Goal: Information Seeking & Learning: Learn about a topic

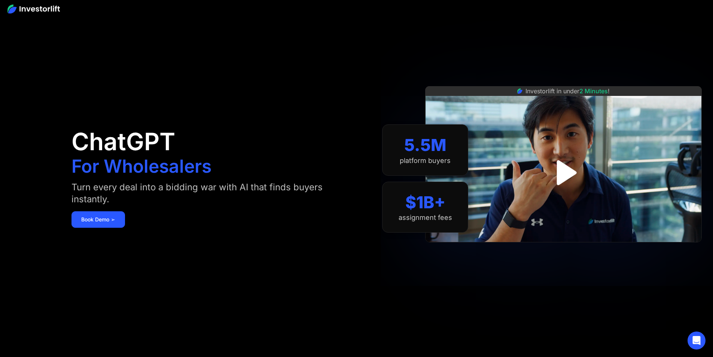
click at [578, 173] on img "open lightbox" at bounding box center [563, 172] width 45 height 45
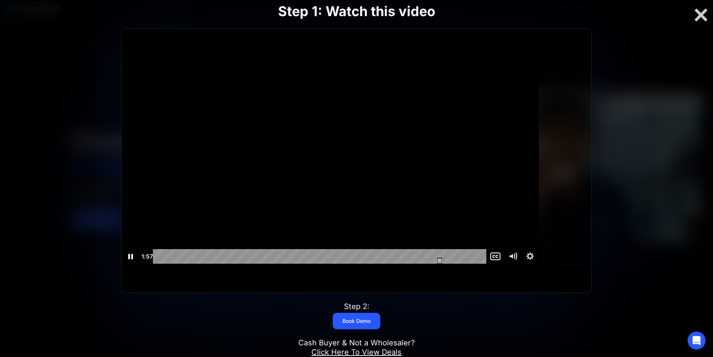
scroll to position [0, 0]
drag, startPoint x: 460, startPoint y: 272, endPoint x: 357, endPoint y: 268, distance: 102.3
click at [333, 258] on div "Playbar" at bounding box center [331, 255] width 5 height 5
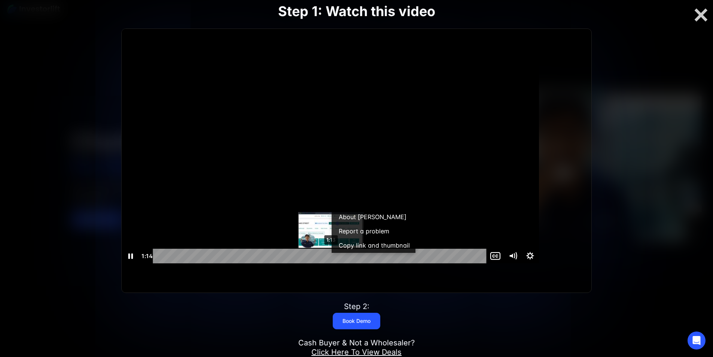
scroll to position [0, 0]
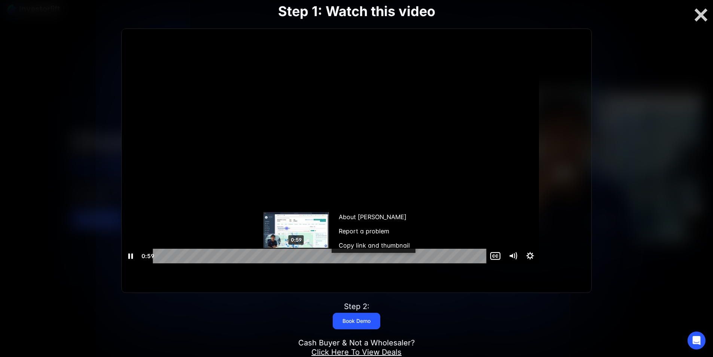
drag, startPoint x: 362, startPoint y: 270, endPoint x: 323, endPoint y: 270, distance: 38.9
click at [299, 258] on div "Playbar" at bounding box center [296, 255] width 5 height 5
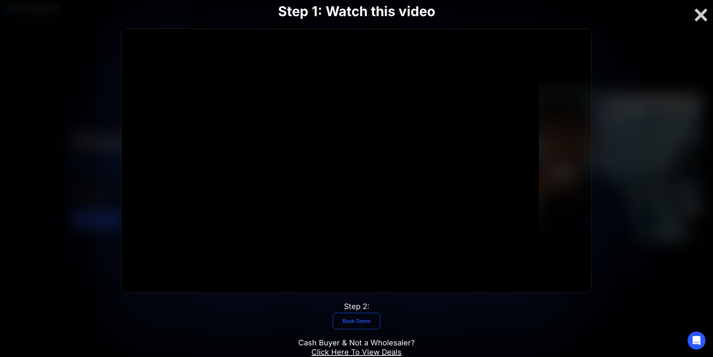
click at [361, 313] on link "Book Demo" at bounding box center [357, 321] width 48 height 16
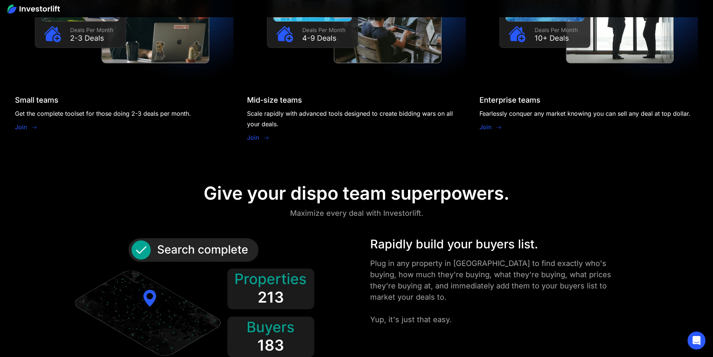
scroll to position [861, 0]
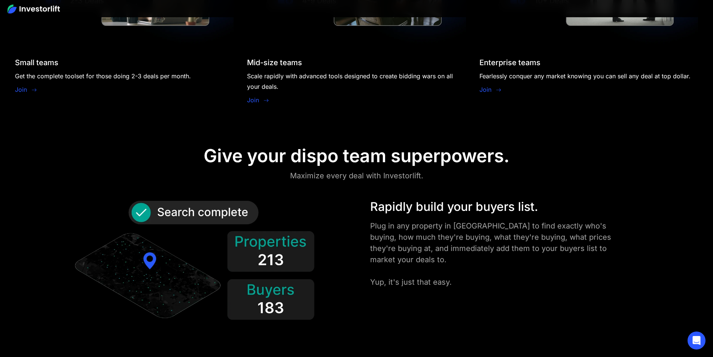
drag, startPoint x: 135, startPoint y: 252, endPoint x: 283, endPoint y: 291, distance: 152.9
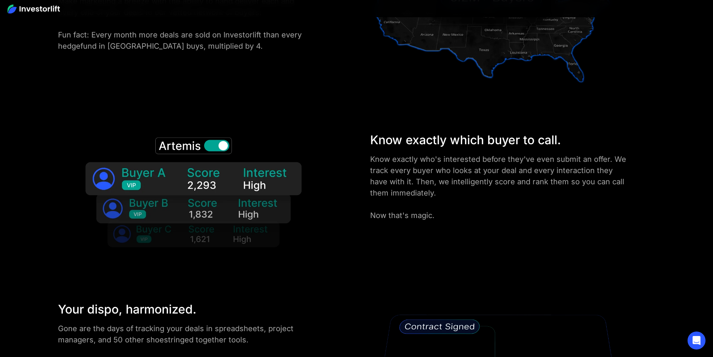
scroll to position [1422, 0]
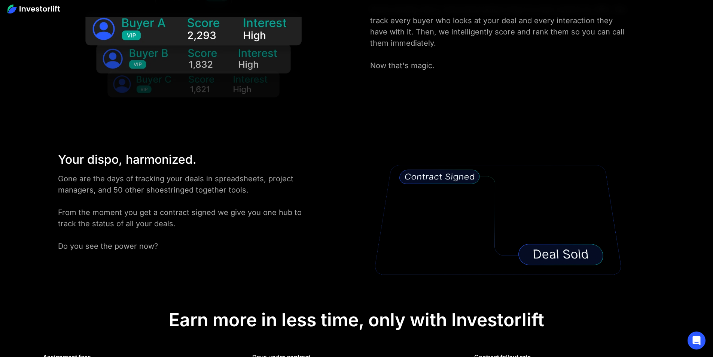
drag, startPoint x: 249, startPoint y: 278, endPoint x: 211, endPoint y: 237, distance: 55.1
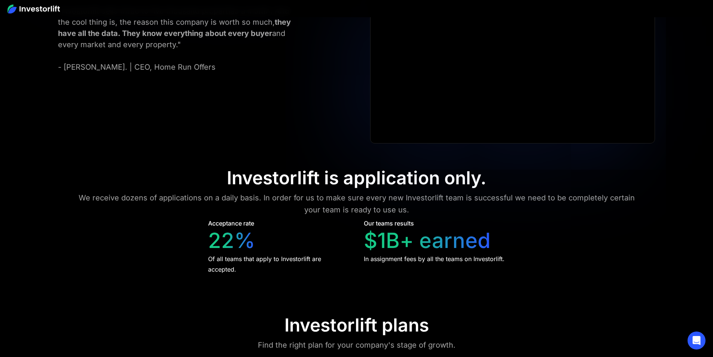
scroll to position [3518, 0]
